Goal: Information Seeking & Learning: Check status

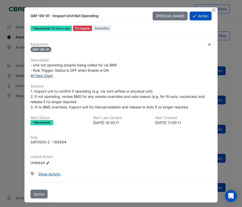
click at [38, 76] on link "View Chart" at bounding box center [41, 75] width 22 height 4
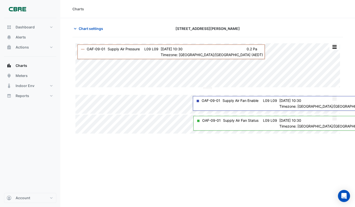
click at [241, 55] on div "Split All Split None Print Save as JPEG Save as PNG Pivot Data Table Export CSV…" at bounding box center [207, 85] width 270 height 97
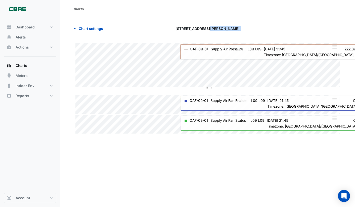
click at [163, 52] on app-charts "Chart settings 231 Elizabeth St Split All Split None Print Save as JPEG Save as…" at bounding box center [207, 79] width 270 height 110
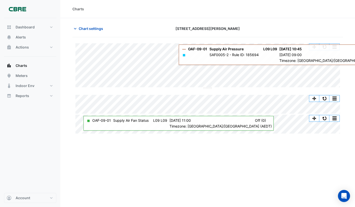
click at [241, 178] on div "Charts Chart settings 231 Elizabeth St Split All Split None Print Save as JPEG …" at bounding box center [207, 103] width 295 height 207
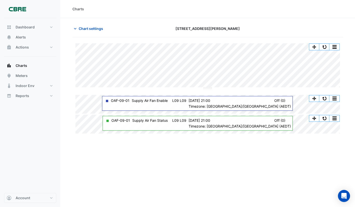
click at [241, 3] on div "Charts" at bounding box center [207, 9] width 295 height 18
